Goal: Navigation & Orientation: Locate item on page

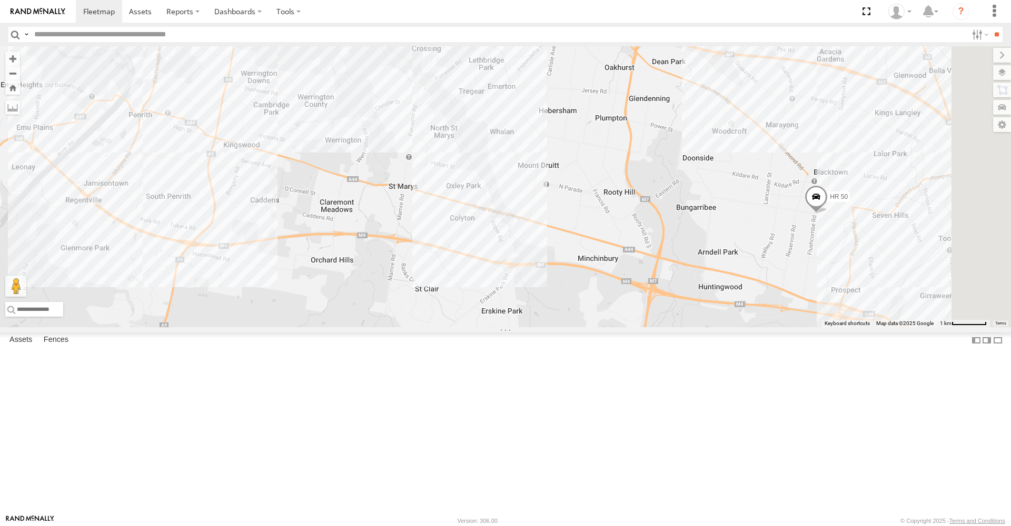
drag, startPoint x: 790, startPoint y: 247, endPoint x: 216, endPoint y: 243, distance: 573.7
click at [216, 243] on main "← Move left → Move right ↑ Move up ↓ Move down + Zoom in - Zoom out Home Jump l…" at bounding box center [505, 280] width 1011 height 468
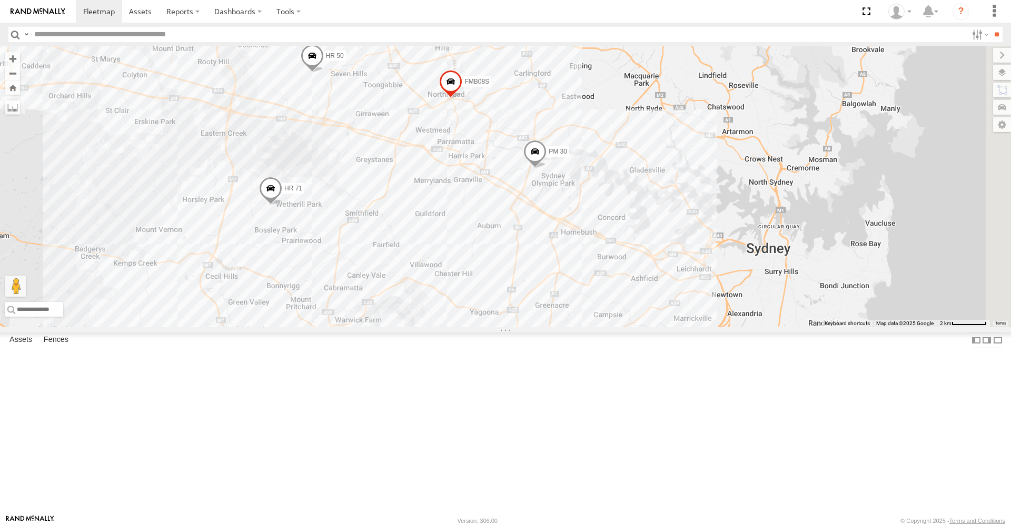
drag, startPoint x: 797, startPoint y: 285, endPoint x: 545, endPoint y: 149, distance: 287.1
click at [545, 149] on div "HR 51 FMB08S HR 50 PM 30 HR 71 5" at bounding box center [505, 186] width 1011 height 281
click at [546, 168] on span at bounding box center [534, 153] width 23 height 28
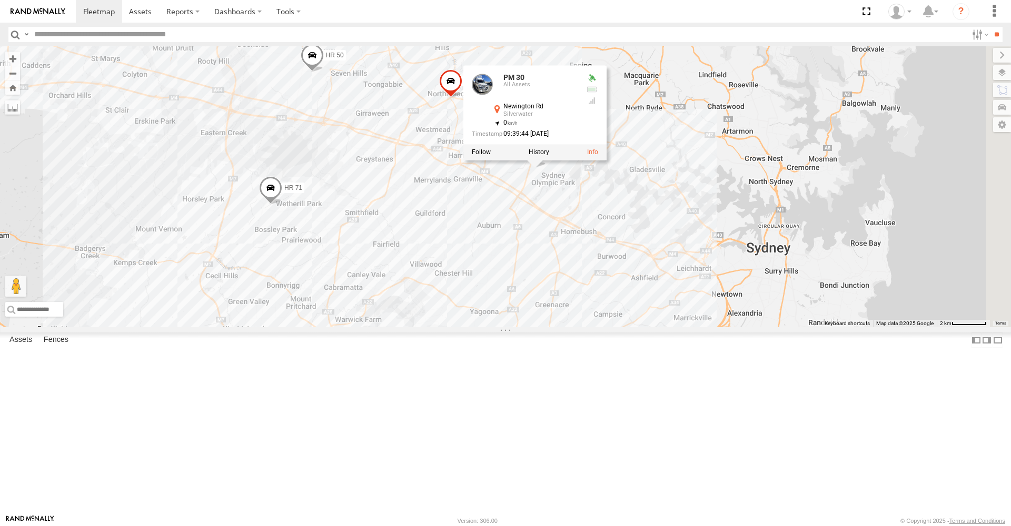
click at [282, 205] on span at bounding box center [270, 190] width 23 height 28
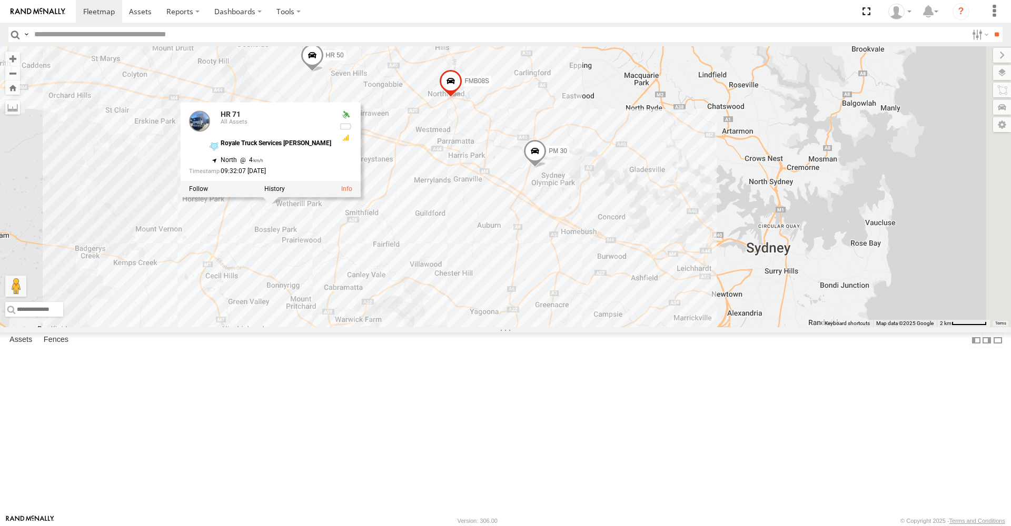
click at [462, 98] on span at bounding box center [450, 83] width 23 height 28
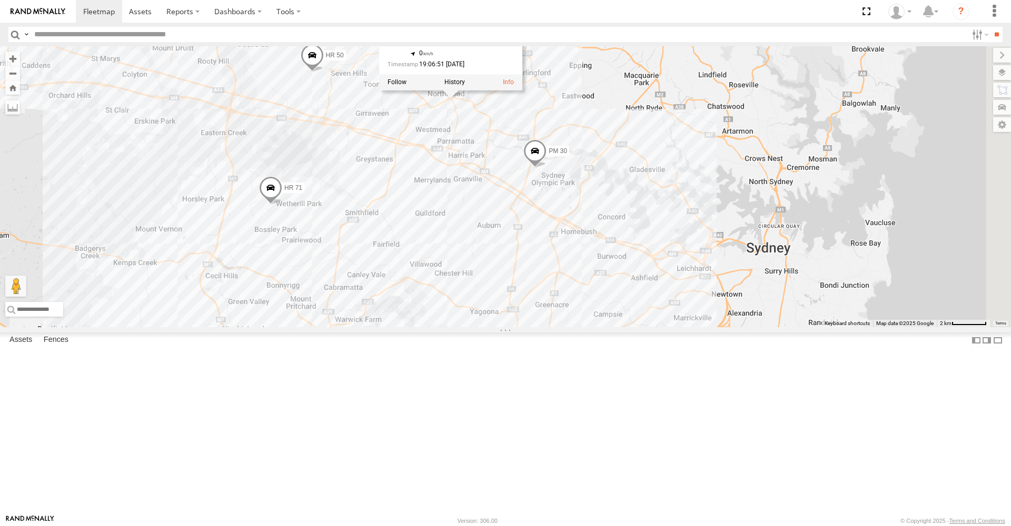
click at [324, 72] on span at bounding box center [312, 58] width 23 height 28
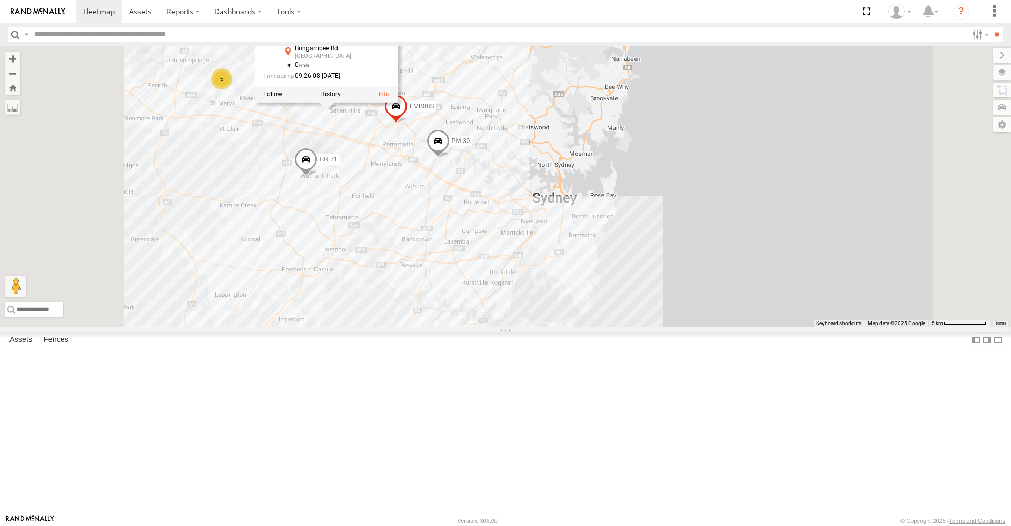
click at [262, 368] on span at bounding box center [250, 353] width 23 height 28
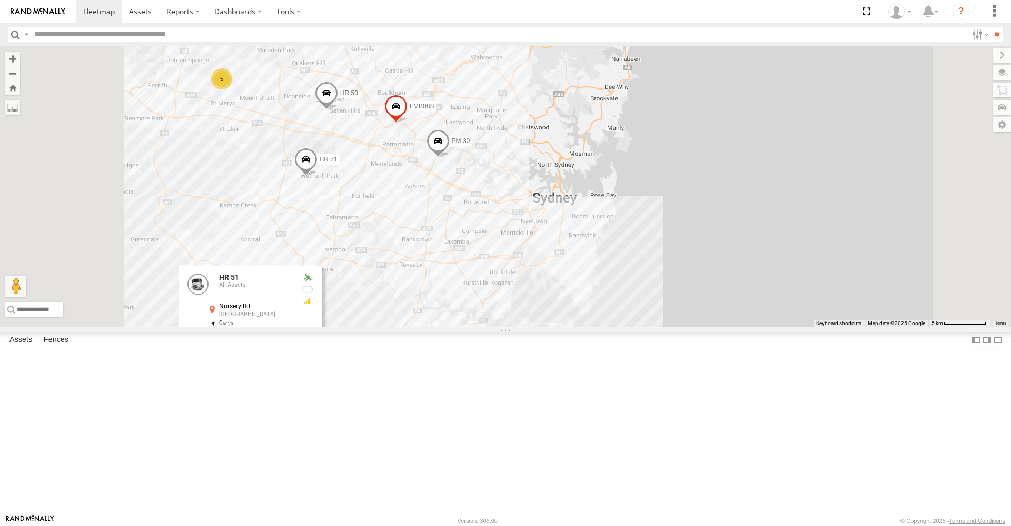
click at [524, 327] on div "HR 51 FMB08S HR 50 PM 30 HR 71 5 HR 51 All Assets Nursery Rd Campbelltown -34.0…" at bounding box center [505, 186] width 1011 height 281
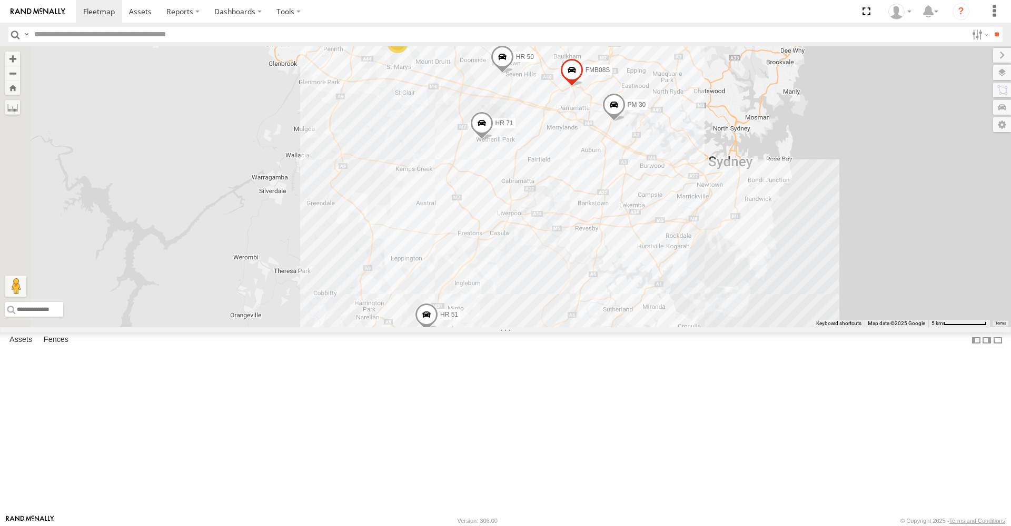
click at [625, 122] on span at bounding box center [613, 107] width 23 height 28
click at [852, 72] on div "5 HR 51 FMB08S HR 50 PM 30 HR 71 PM 30 All Assets [GEOGRAPHIC_DATA] Silverwater…" at bounding box center [505, 186] width 1011 height 281
